Goal: Use online tool/utility: Utilize a website feature to perform a specific function

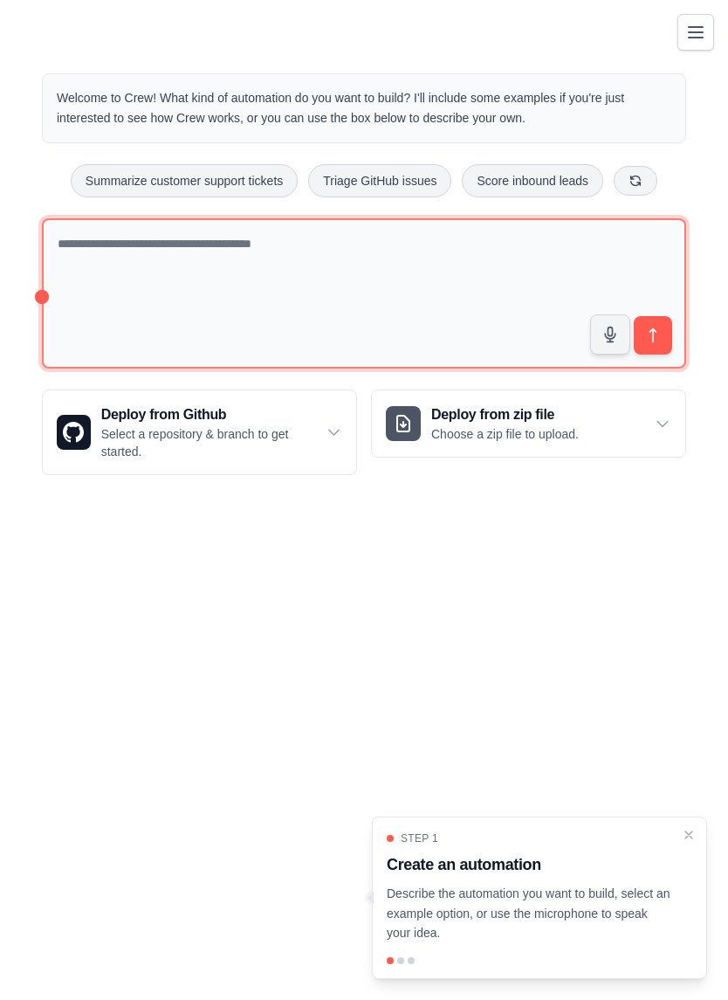
click at [108, 254] on textarea at bounding box center [364, 293] width 644 height 151
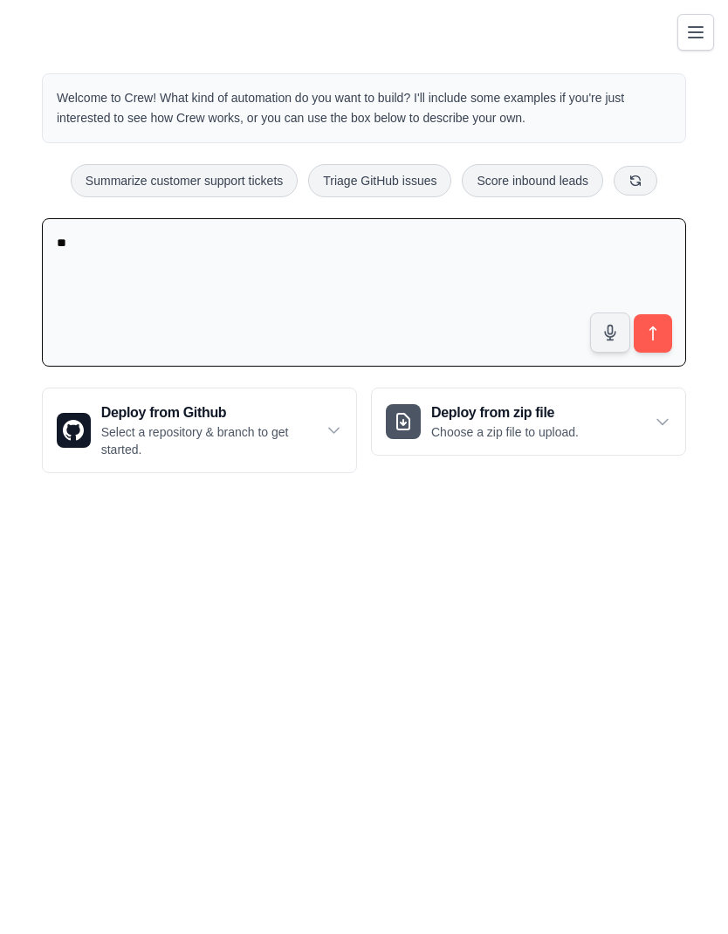
type textarea "*"
type textarea "**********"
click at [655, 331] on icon "submit" at bounding box center [652, 333] width 17 height 17
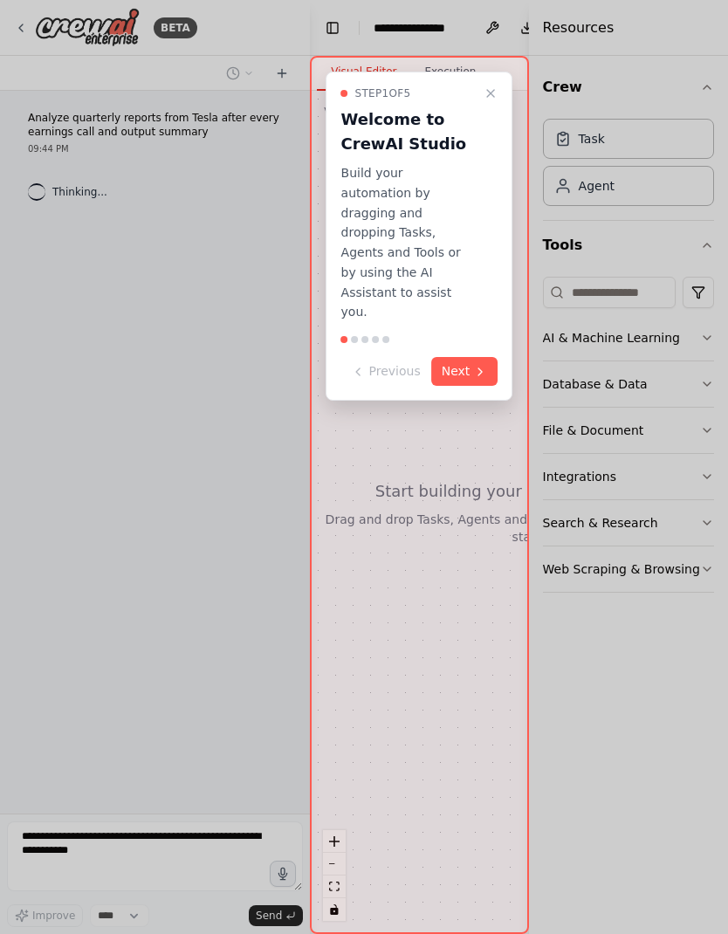
click at [456, 357] on button "Next" at bounding box center [464, 371] width 67 height 29
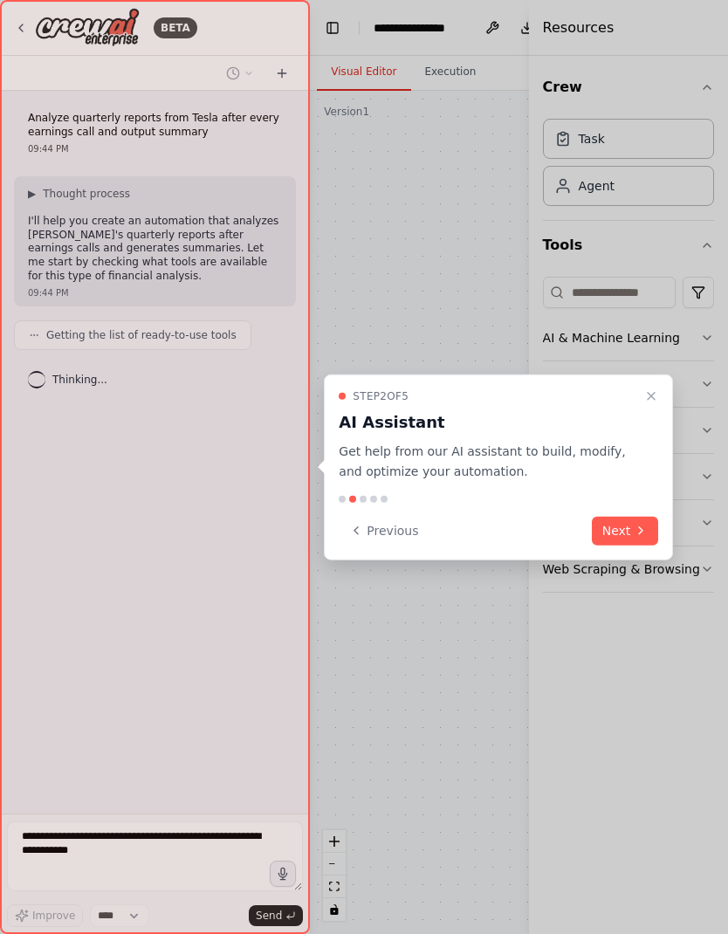
click at [624, 523] on button "Next" at bounding box center [625, 530] width 67 height 29
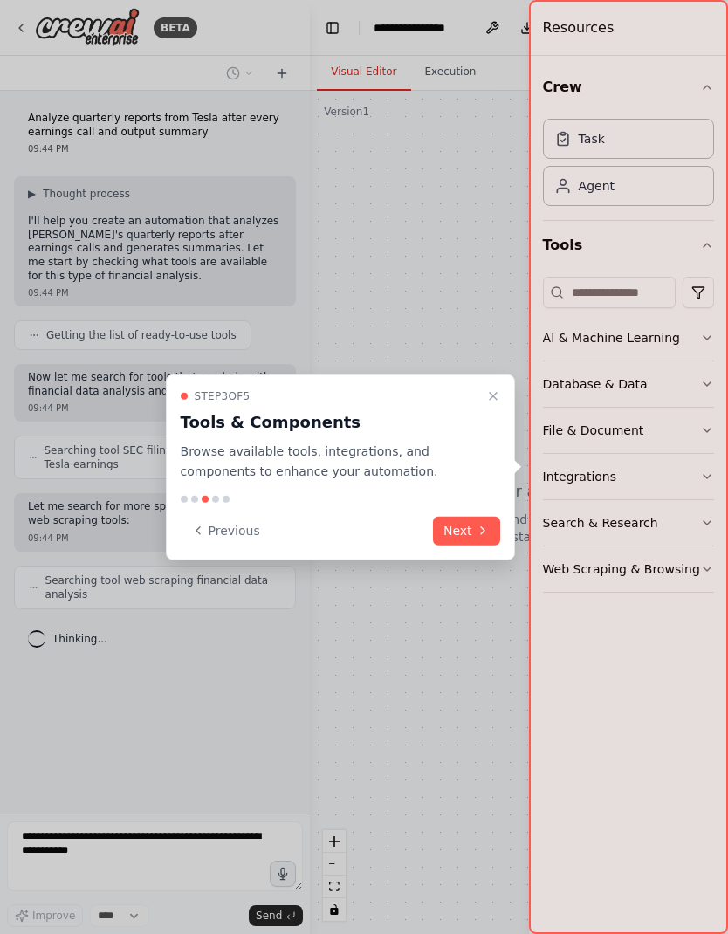
click at [476, 518] on button "Next" at bounding box center [466, 530] width 67 height 29
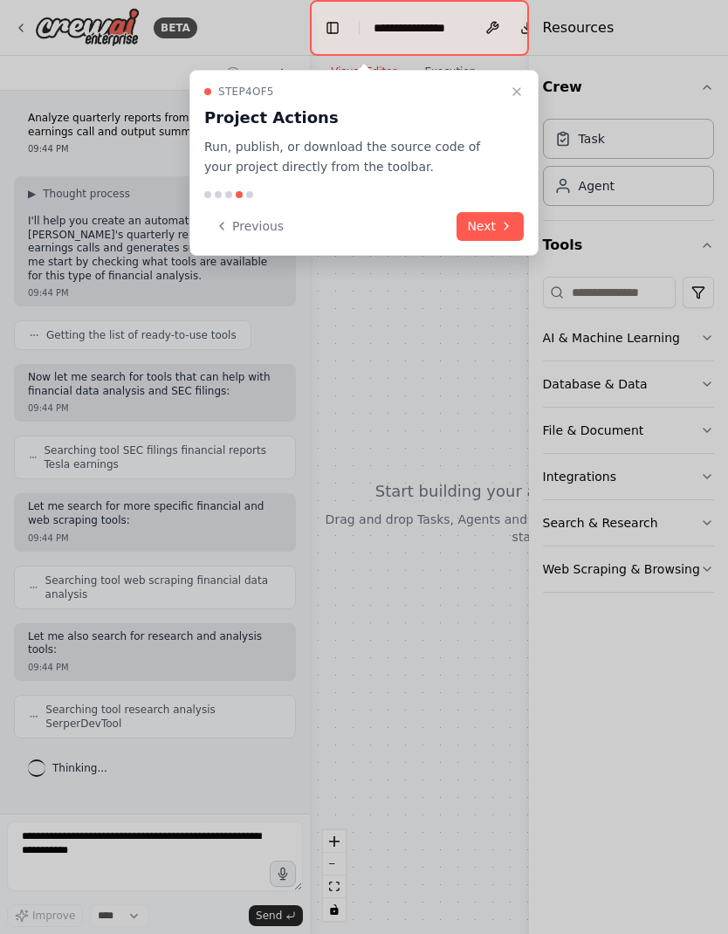
click at [477, 199] on div "Step 4 of 5 Project Actions Run, publish, or download the source code of your p…" at bounding box center [364, 163] width 349 height 186
click at [487, 218] on button "Next" at bounding box center [490, 226] width 67 height 29
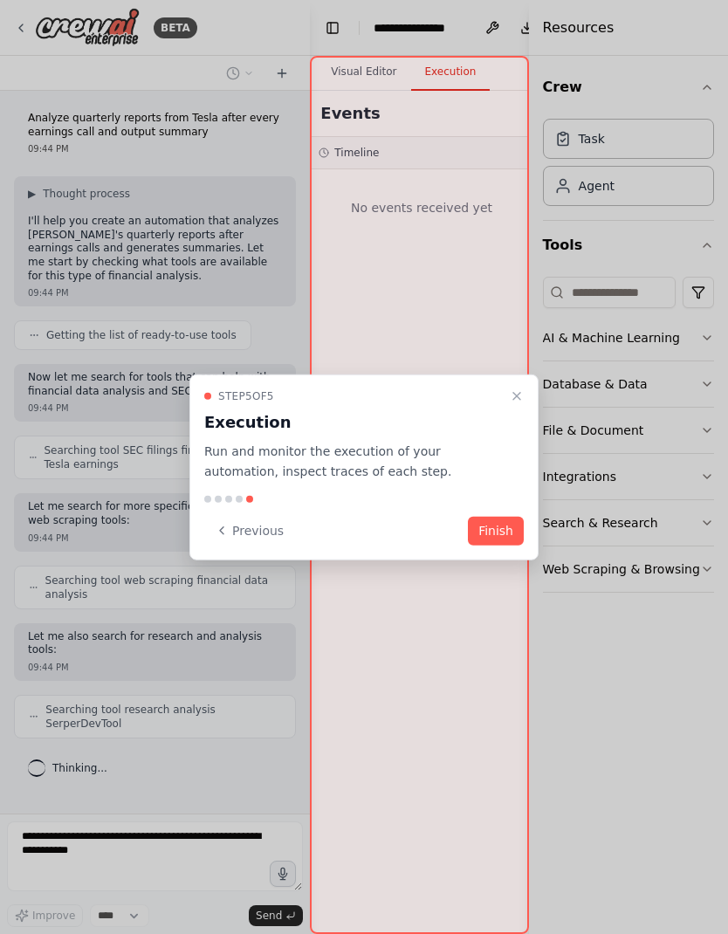
click at [498, 520] on button "Finish" at bounding box center [496, 530] width 56 height 29
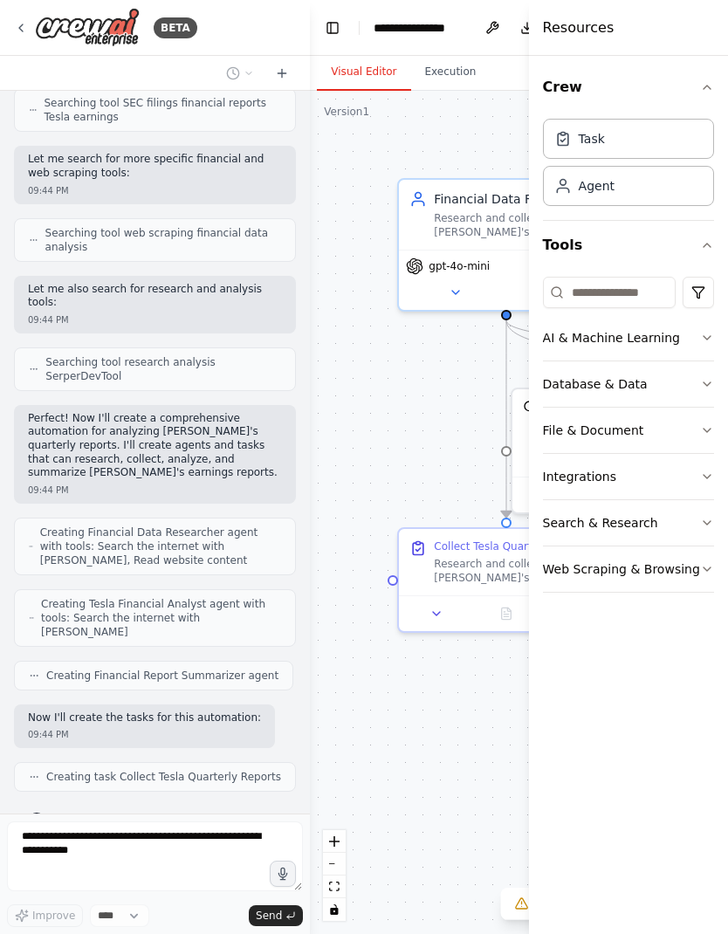
scroll to position [334, 0]
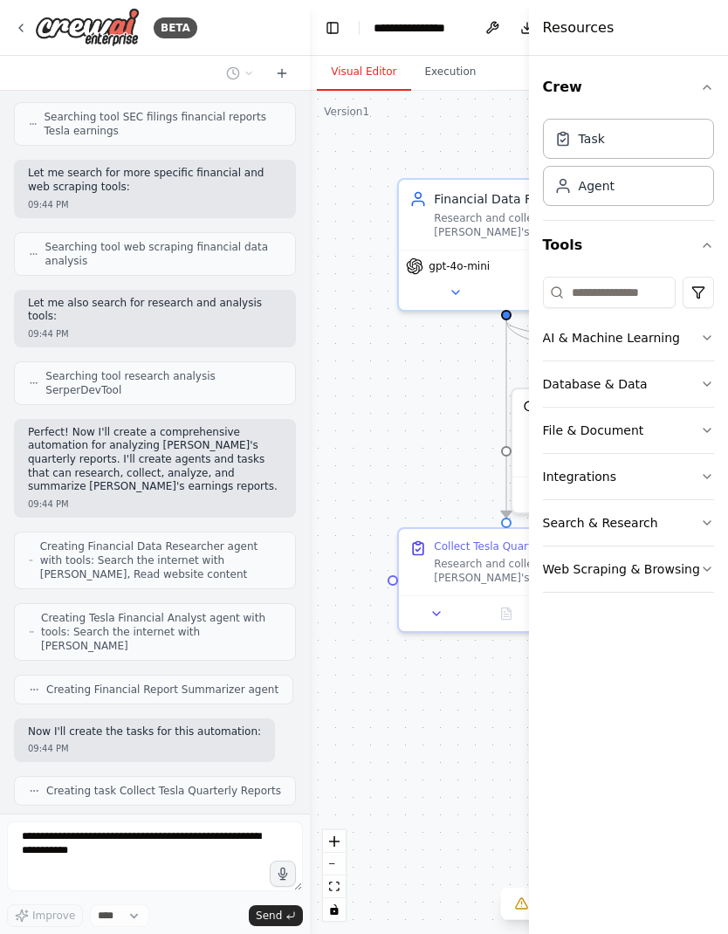
click at [441, 708] on div ".deletable-edge-delete-btn { width: 20px; height: 20px; border: 0px solid #ffff…" at bounding box center [534, 513] width 448 height 844
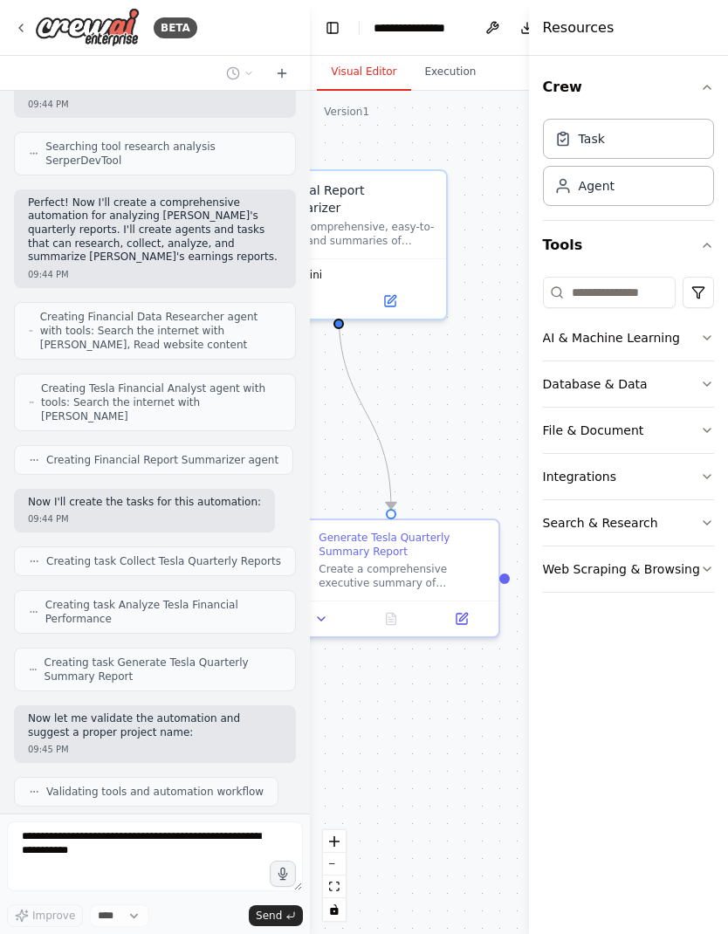
scroll to position [621, 0]
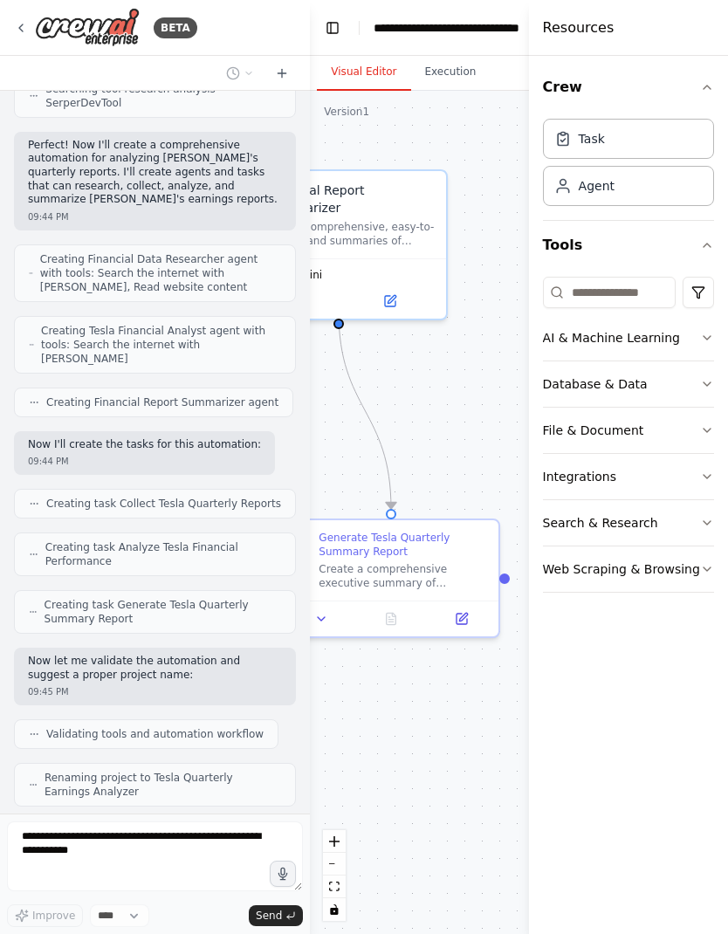
click at [371, 32] on header "**********" at bounding box center [586, 28] width 552 height 56
click at [342, 17] on button "Toggle Left Sidebar" at bounding box center [333, 28] width 24 height 24
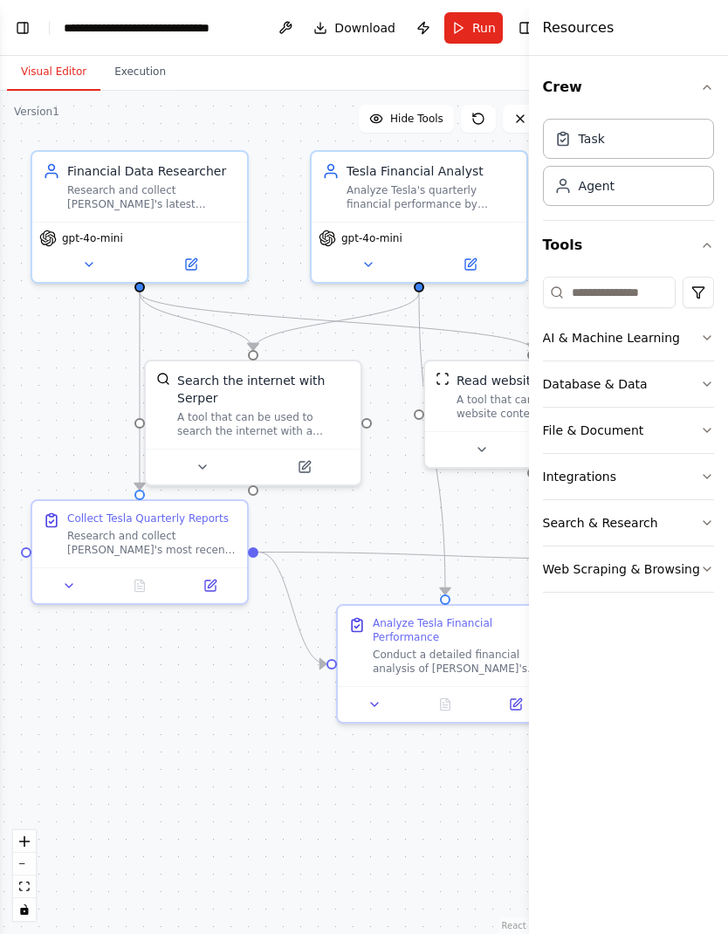
scroll to position [1244, 0]
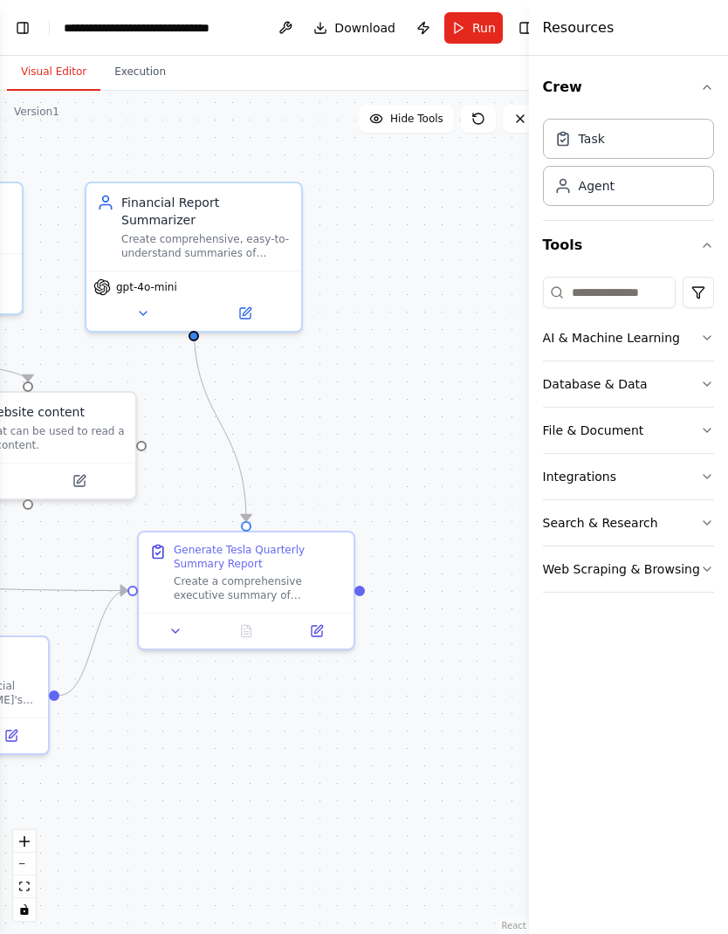
click at [464, 17] on button "Run" at bounding box center [474, 27] width 59 height 31
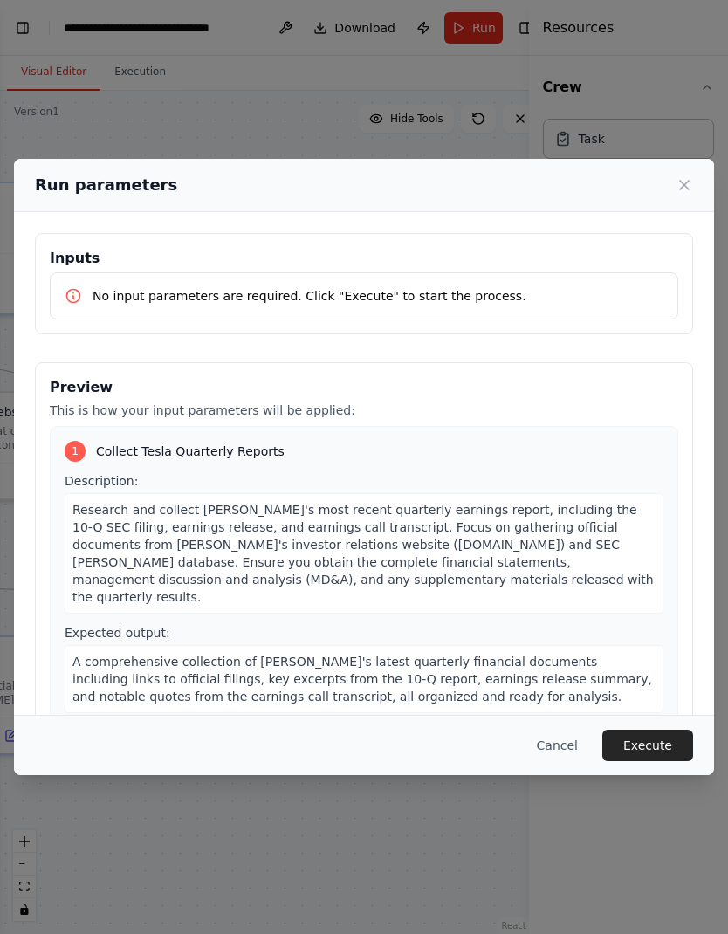
click at [636, 762] on button "Execute" at bounding box center [648, 745] width 91 height 31
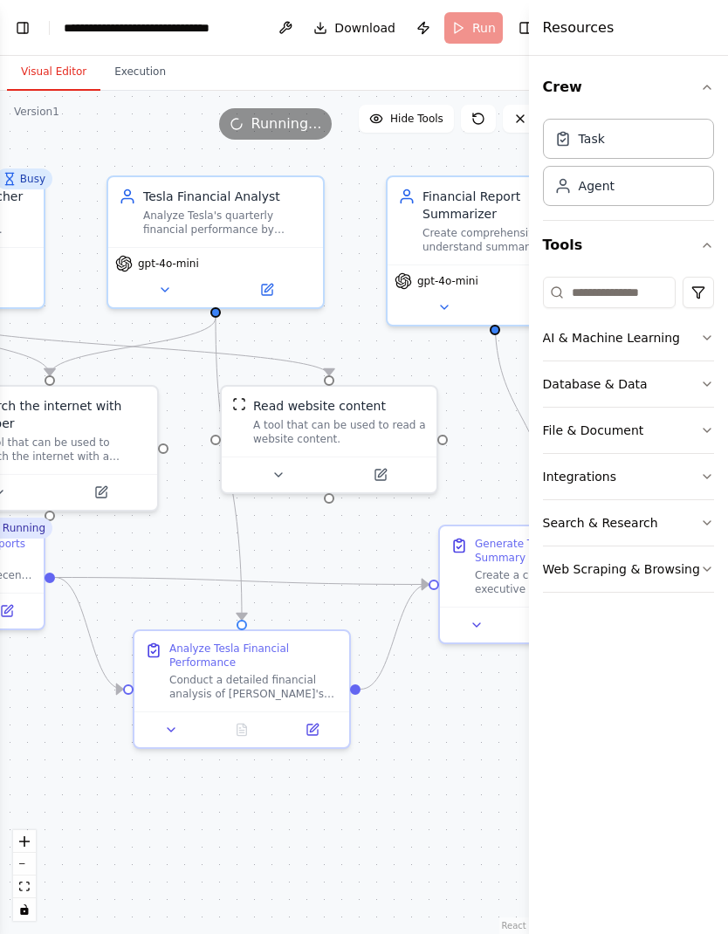
click at [140, 54] on button "Execution" at bounding box center [139, 72] width 79 height 37
